Goal: Task Accomplishment & Management: Complete application form

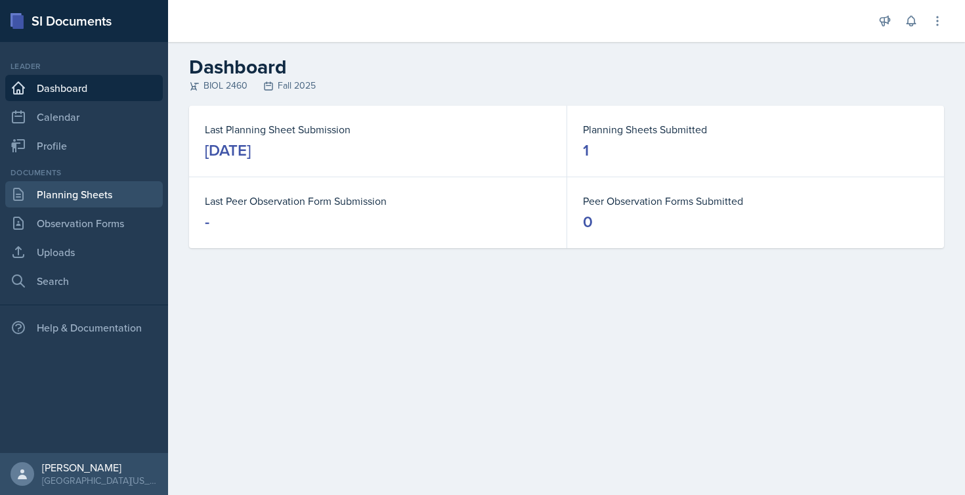
click at [107, 194] on link "Planning Sheets" at bounding box center [84, 194] width 158 height 26
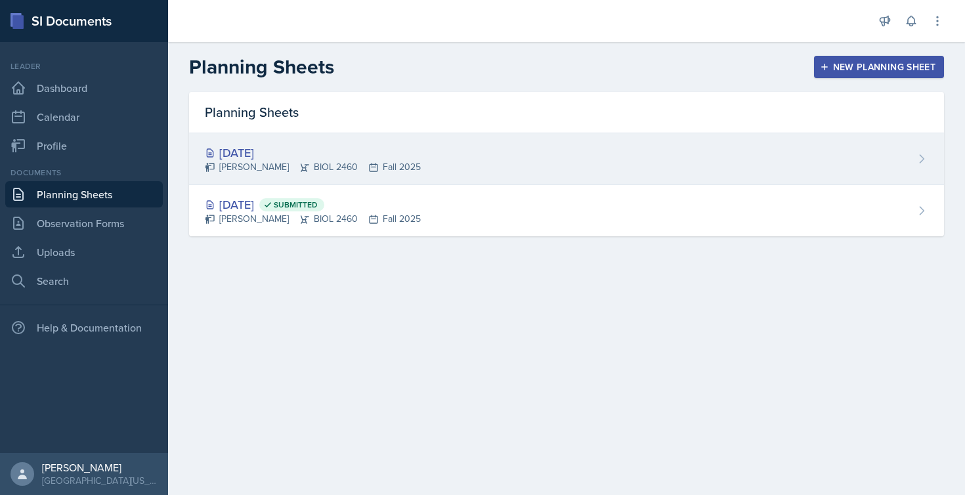
click at [316, 167] on div "[PERSON_NAME] BIOL 2460 Fall 2025" at bounding box center [313, 167] width 216 height 14
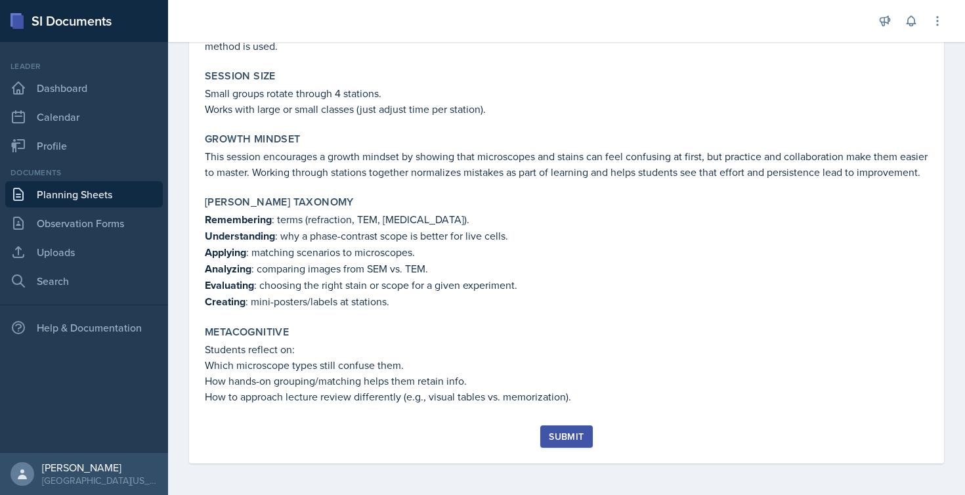
scroll to position [1329, 0]
click at [571, 443] on button "Submit" at bounding box center [566, 436] width 52 height 22
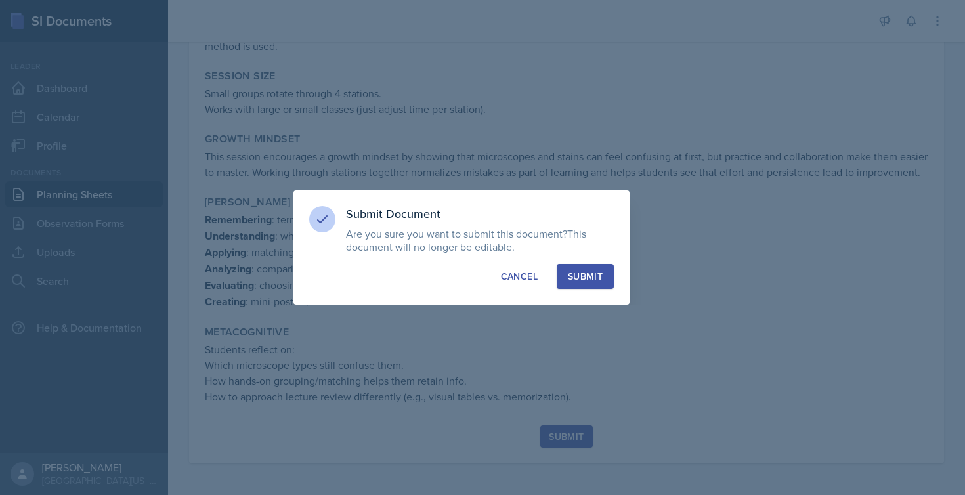
click at [593, 270] on div "Submit" at bounding box center [585, 276] width 35 height 13
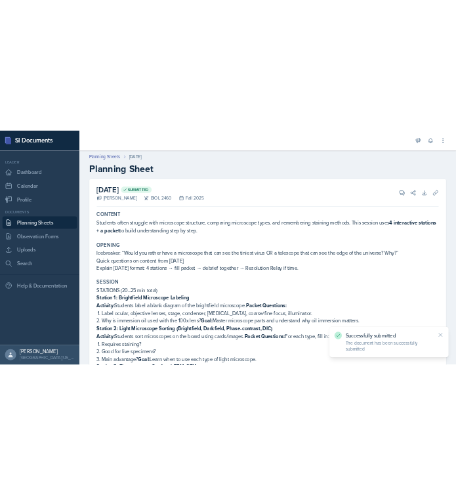
scroll to position [0, 0]
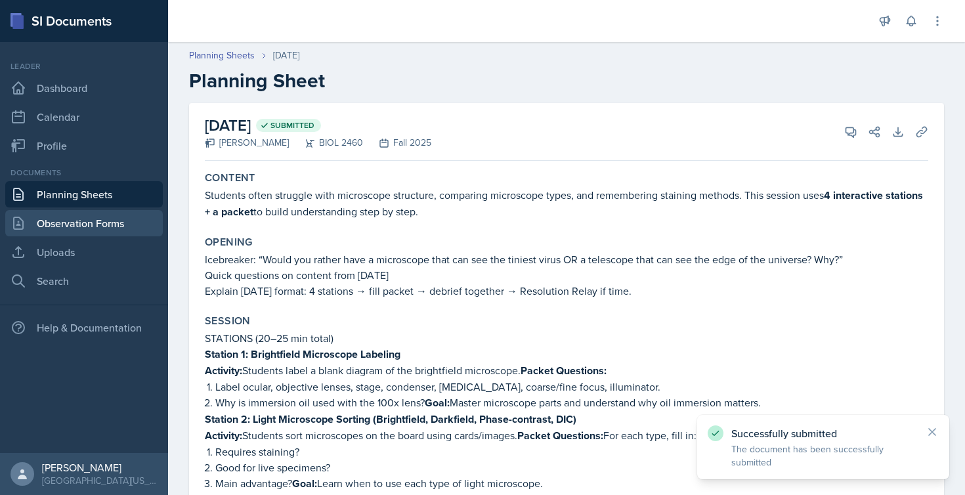
click at [87, 223] on link "Observation Forms" at bounding box center [84, 223] width 158 height 26
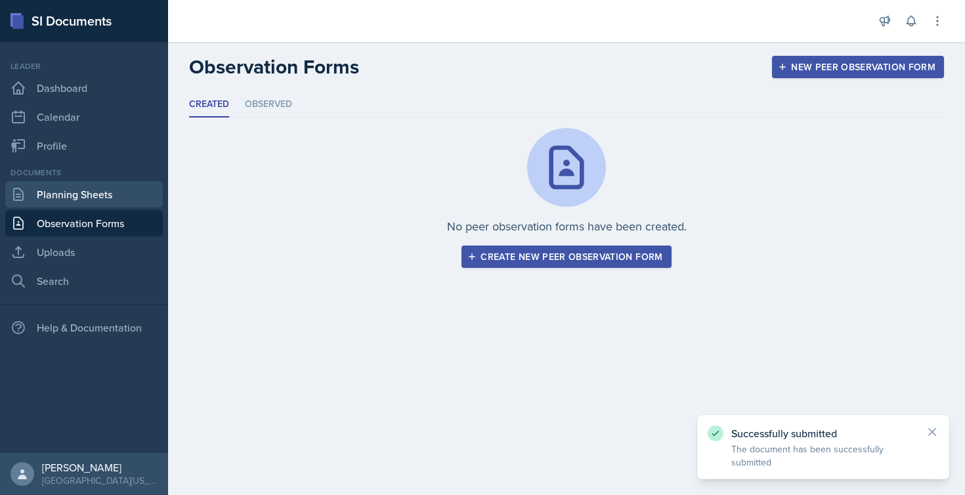
click at [71, 191] on link "Planning Sheets" at bounding box center [84, 194] width 158 height 26
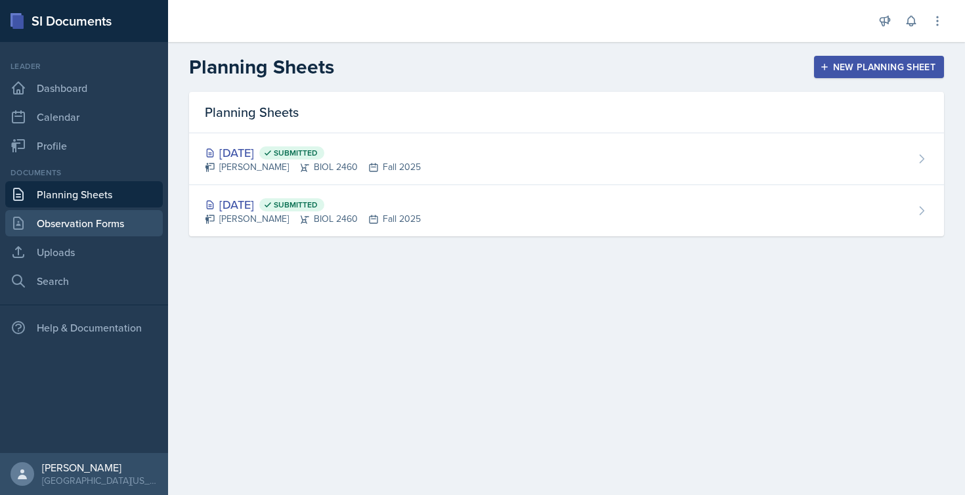
click at [100, 225] on link "Observation Forms" at bounding box center [84, 223] width 158 height 26
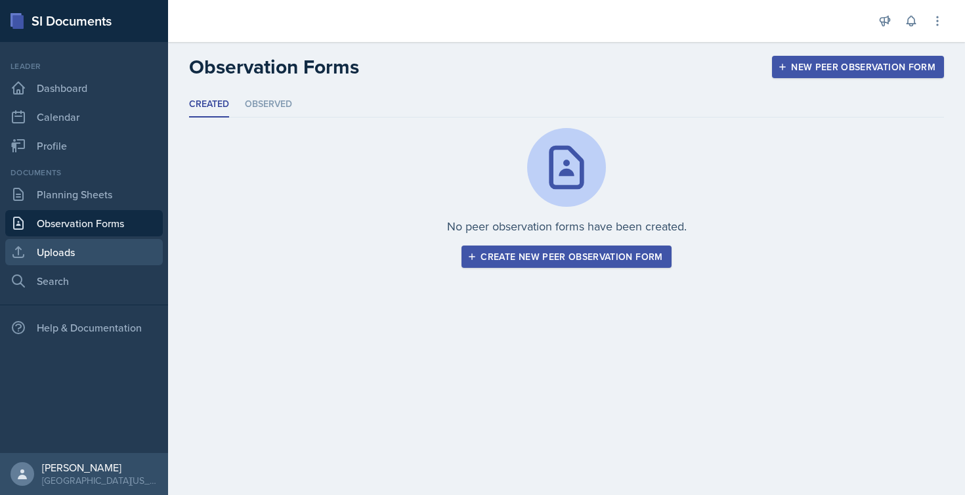
click at [68, 257] on link "Uploads" at bounding box center [84, 252] width 158 height 26
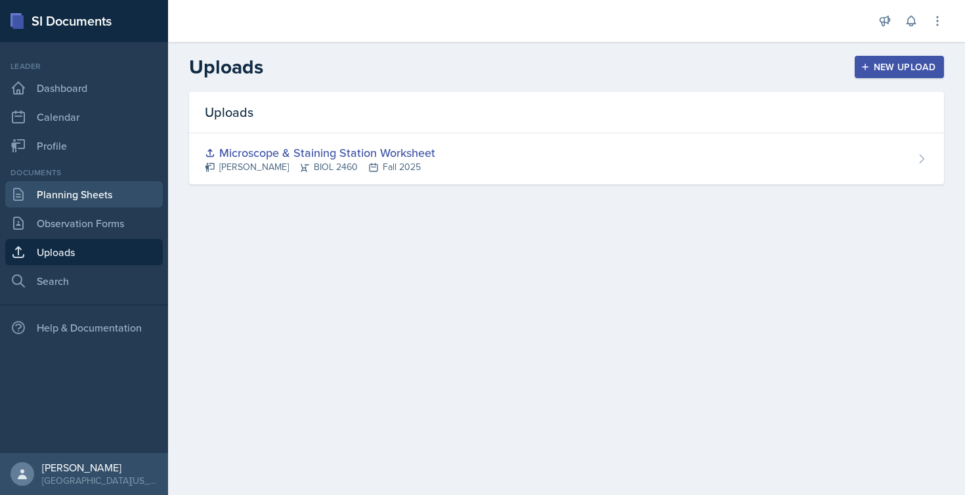
click at [74, 194] on link "Planning Sheets" at bounding box center [84, 194] width 158 height 26
